Goal: Information Seeking & Learning: Learn about a topic

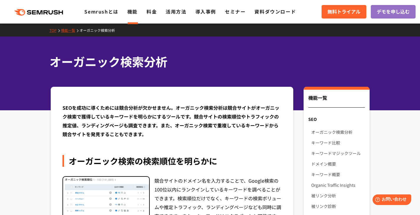
click at [314, 118] on div "SEO" at bounding box center [336, 119] width 66 height 11
click at [319, 142] on link "キーワード比較" at bounding box center [337, 142] width 53 height 11
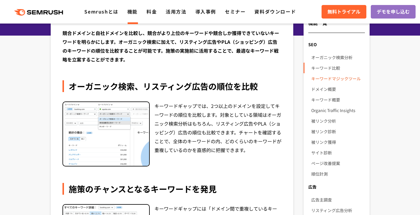
click at [315, 79] on link "キーワードマジックツール" at bounding box center [337, 78] width 53 height 11
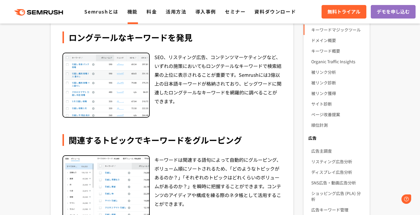
scroll to position [125, 0]
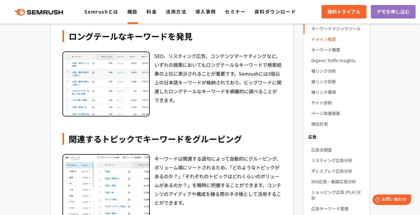
click at [323, 40] on link "ドメイン概要" at bounding box center [337, 39] width 53 height 11
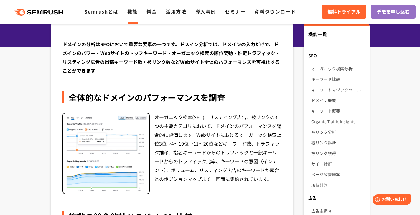
scroll to position [87, 0]
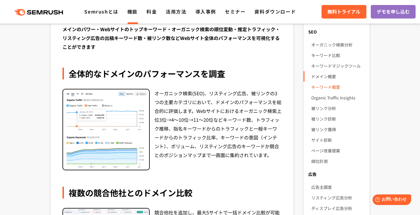
click at [314, 84] on link "キーワード概要" at bounding box center [337, 87] width 53 height 11
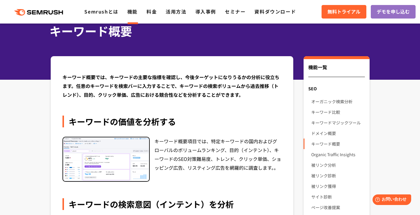
scroll to position [27, 0]
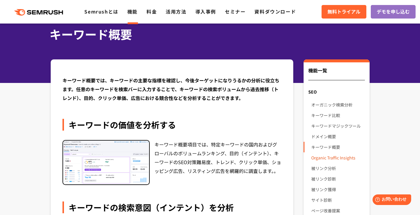
click at [312, 158] on link "Organic Traffic Insights" at bounding box center [337, 158] width 53 height 11
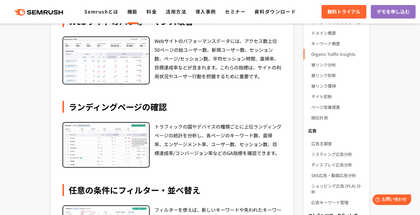
scroll to position [108, 0]
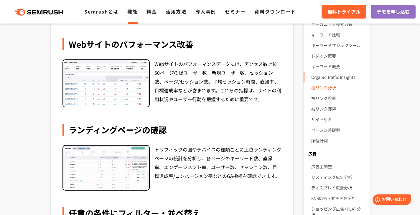
click at [314, 89] on link "被リンク分析" at bounding box center [337, 87] width 53 height 11
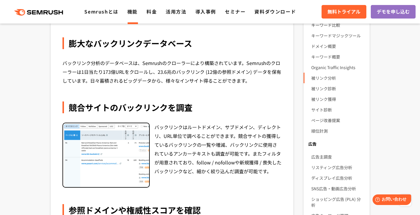
scroll to position [117, 0]
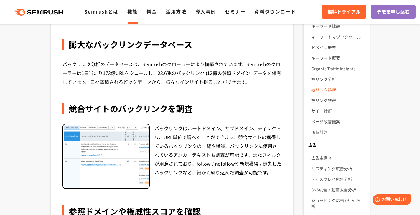
click at [316, 89] on link "被リンク診断" at bounding box center [337, 89] width 53 height 11
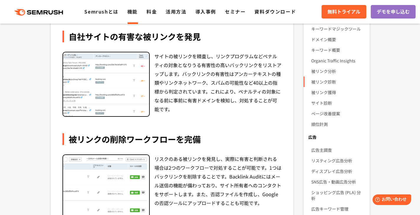
scroll to position [125, 0]
click at [316, 93] on link "被リンク獲得" at bounding box center [337, 92] width 53 height 11
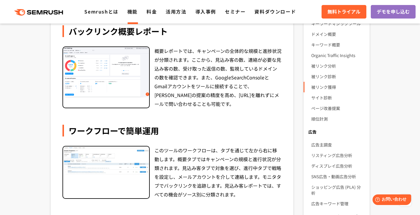
scroll to position [129, 0]
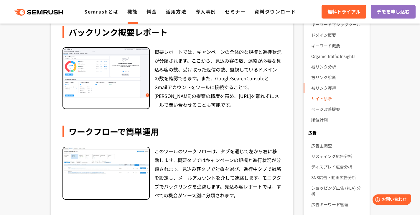
click at [316, 99] on link "サイト診断" at bounding box center [337, 98] width 53 height 11
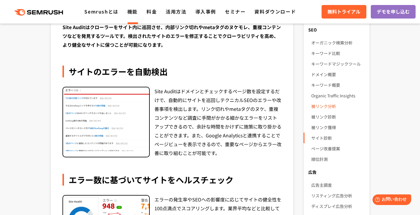
click at [311, 107] on link "被リンク分析" at bounding box center [337, 106] width 53 height 11
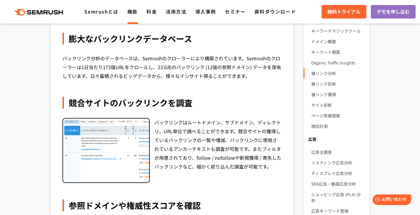
scroll to position [127, 0]
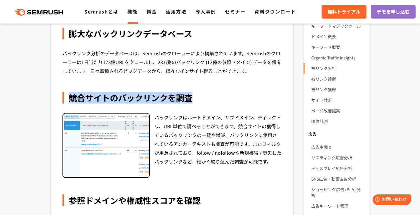
drag, startPoint x: 199, startPoint y: 101, endPoint x: 68, endPoint y: 97, distance: 130.8
click at [68, 97] on div "競合サイトのバックリンクを調査" at bounding box center [171, 98] width 219 height 12
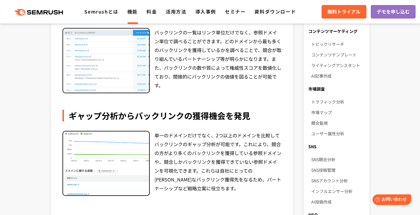
scroll to position [307, 0]
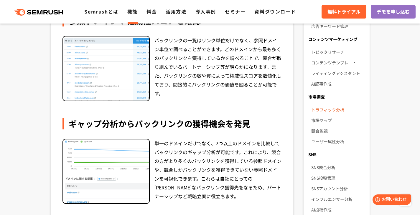
click at [317, 105] on link "トラフィック分析" at bounding box center [337, 110] width 53 height 11
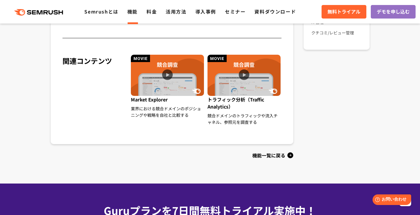
scroll to position [539, 0]
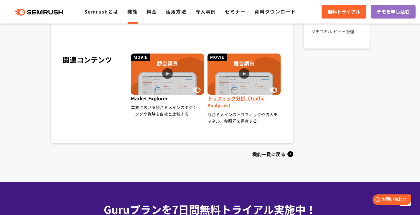
click at [248, 86] on img at bounding box center [243, 74] width 73 height 41
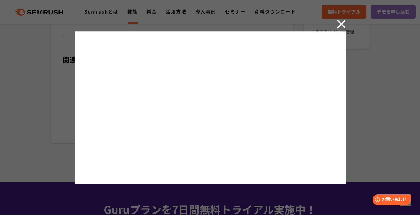
click at [342, 24] on img at bounding box center [341, 24] width 9 height 9
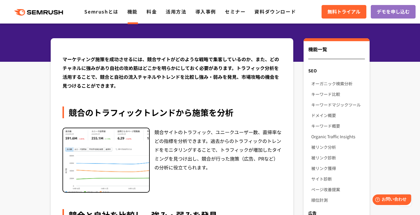
scroll to position [48, 0]
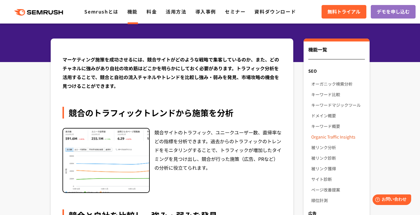
click at [320, 135] on link "Organic Traffic Insights" at bounding box center [337, 137] width 53 height 11
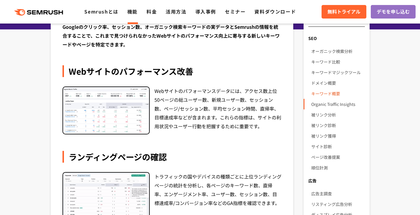
click at [328, 92] on link "キーワード概要" at bounding box center [337, 93] width 53 height 11
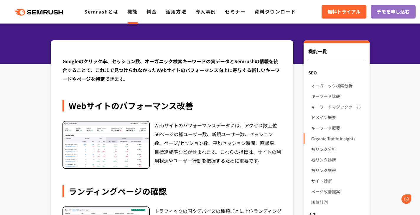
scroll to position [45, 0]
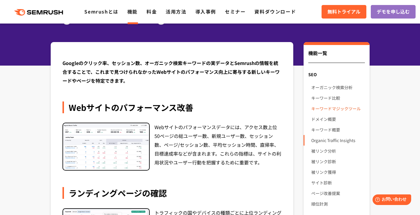
click at [320, 111] on link "キーワードマジックツール" at bounding box center [337, 108] width 53 height 11
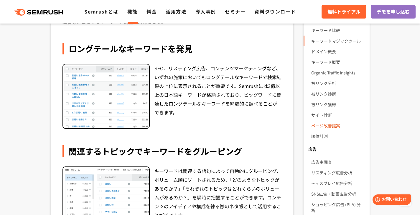
scroll to position [112, 0]
click at [325, 33] on link "キーワード比較" at bounding box center [337, 30] width 53 height 11
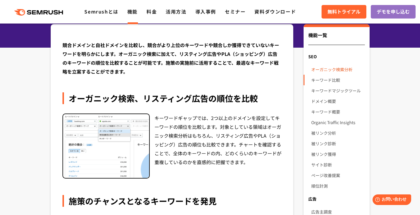
click at [325, 67] on link "オーガニック検索分析" at bounding box center [337, 69] width 53 height 11
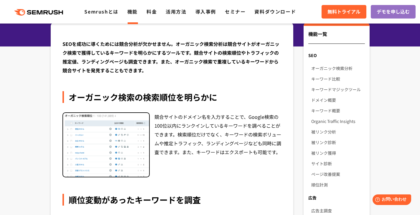
scroll to position [64, 0]
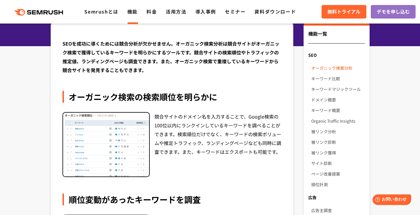
click at [322, 68] on link "オーガニック検索分析" at bounding box center [337, 68] width 53 height 11
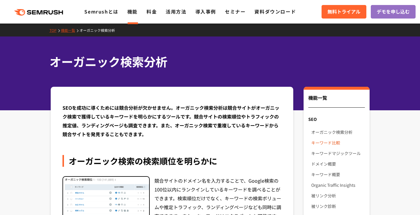
click at [321, 143] on link "キーワード比較" at bounding box center [337, 142] width 53 height 11
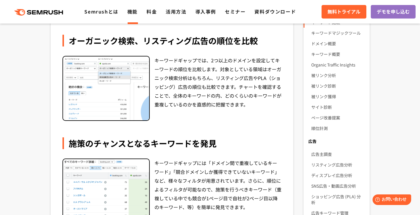
scroll to position [42, 0]
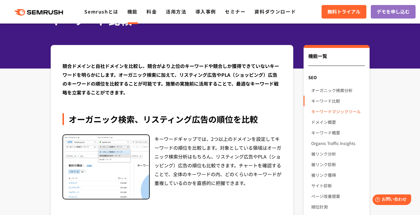
click at [314, 112] on link "キーワードマジックツール" at bounding box center [337, 111] width 53 height 11
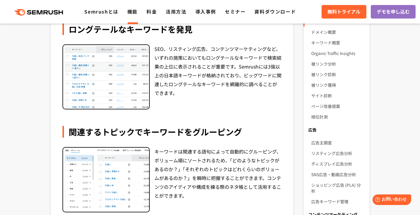
scroll to position [46, 0]
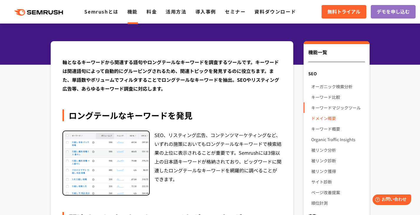
click at [324, 118] on link "ドメイン概要" at bounding box center [337, 118] width 53 height 11
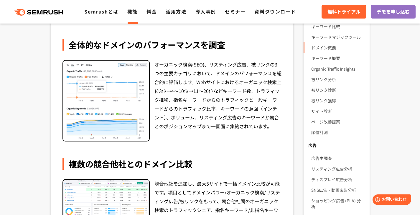
scroll to position [63, 0]
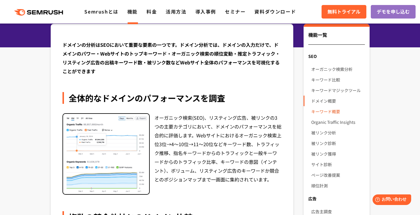
click at [315, 111] on link "キーワード概要" at bounding box center [337, 111] width 53 height 11
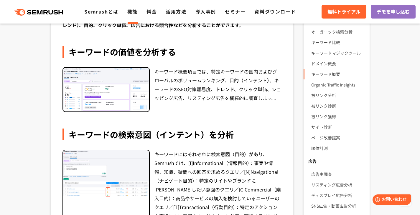
scroll to position [100, 0]
click at [318, 87] on link "Organic Traffic Insights" at bounding box center [337, 85] width 53 height 11
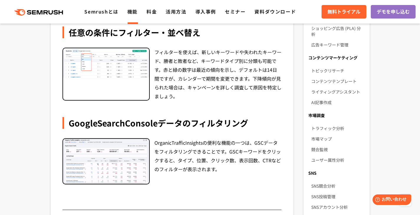
scroll to position [291, 0]
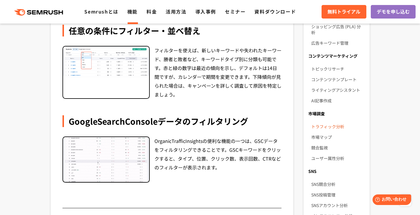
click at [322, 121] on link "トラフィック分析" at bounding box center [337, 126] width 53 height 11
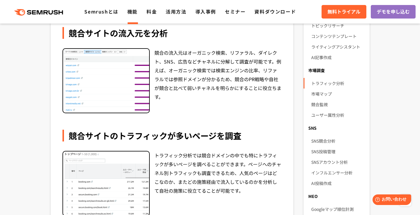
scroll to position [333, 0]
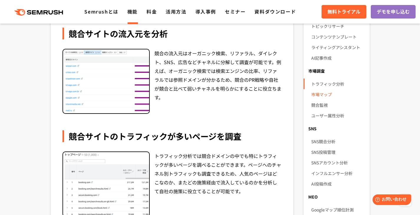
click at [322, 89] on link "市場マップ" at bounding box center [337, 94] width 53 height 11
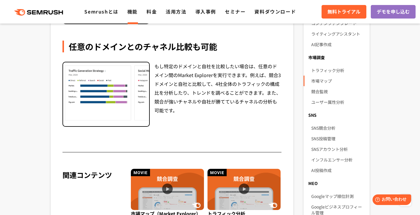
scroll to position [359, 0]
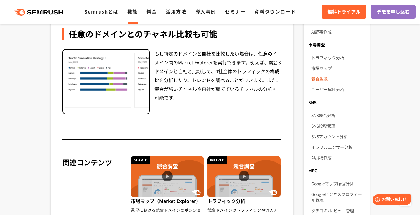
click at [318, 74] on link "競合監視" at bounding box center [337, 79] width 53 height 11
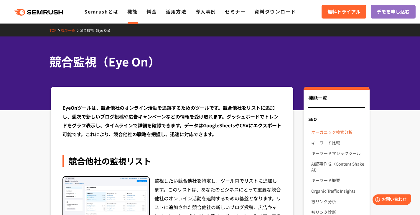
click at [315, 132] on link "オーガニック検索分析" at bounding box center [337, 132] width 53 height 11
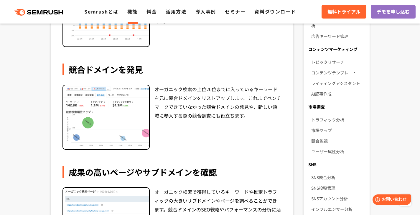
scroll to position [314, 0]
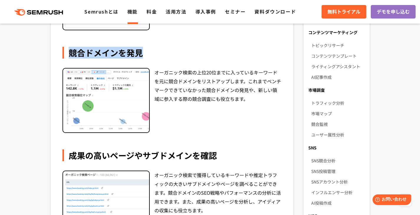
drag, startPoint x: 142, startPoint y: 51, endPoint x: 69, endPoint y: 48, distance: 72.5
click at [69, 48] on div "競合ドメインを発見" at bounding box center [171, 53] width 219 height 12
copy div "競合ドメインを発見"
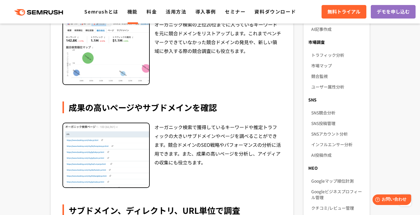
scroll to position [391, 0]
